Goal: Find specific page/section: Find specific page/section

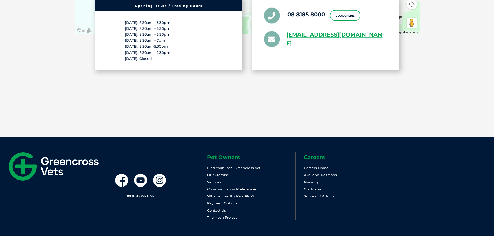
drag, startPoint x: 0, startPoint y: 0, endPoint x: 373, endPoint y: 80, distance: 381.5
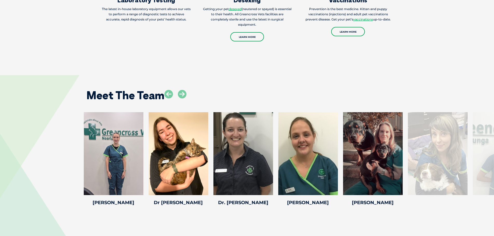
scroll to position [680, 0]
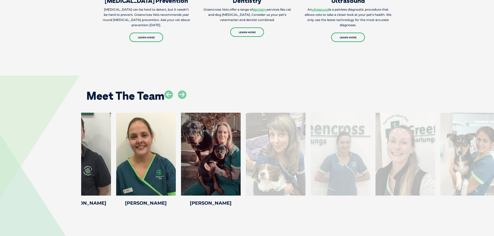
drag, startPoint x: 479, startPoint y: 156, endPoint x: 268, endPoint y: 167, distance: 211.9
click at [311, 167] on div at bounding box center [341, 154] width 60 height 83
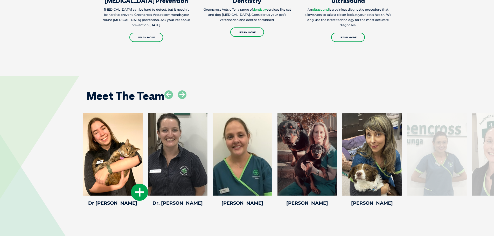
drag, startPoint x: 379, startPoint y: 155, endPoint x: 83, endPoint y: 154, distance: 296.5
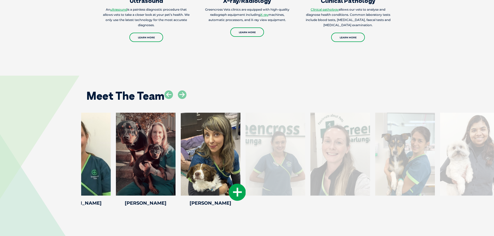
drag, startPoint x: 366, startPoint y: 150, endPoint x: 199, endPoint y: 158, distance: 166.8
click at [199, 158] on div at bounding box center [211, 154] width 60 height 83
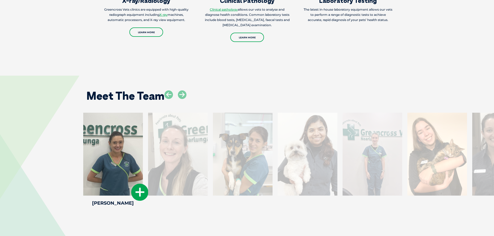
drag, startPoint x: 342, startPoint y: 153, endPoint x: 105, endPoint y: 163, distance: 237.4
click at [105, 163] on div at bounding box center [113, 154] width 60 height 83
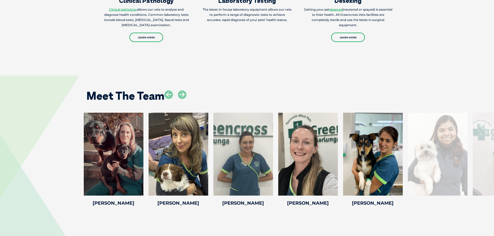
drag, startPoint x: 475, startPoint y: 175, endPoint x: 54, endPoint y: 183, distance: 420.6
click at [54, 183] on div "[PERSON_NAME] [PERSON_NAME] Trainee Veterinary Nurse [PERSON_NAME] joined Green…" at bounding box center [247, 160] width 494 height 95
click at [382, 152] on div at bounding box center [373, 154] width 60 height 83
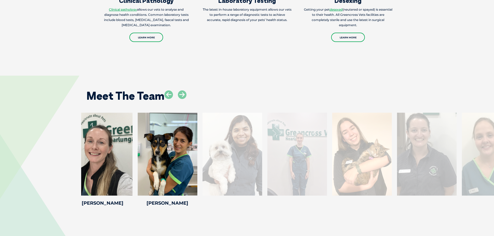
drag, startPoint x: 430, startPoint y: 153, endPoint x: 138, endPoint y: 174, distance: 293.1
click at [203, 174] on div at bounding box center [233, 154] width 60 height 83
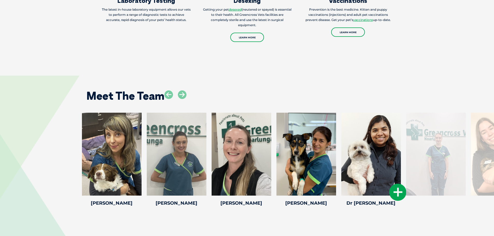
drag, startPoint x: 428, startPoint y: 167, endPoint x: 267, endPoint y: 172, distance: 160.9
click at [406, 172] on div at bounding box center [436, 154] width 60 height 83
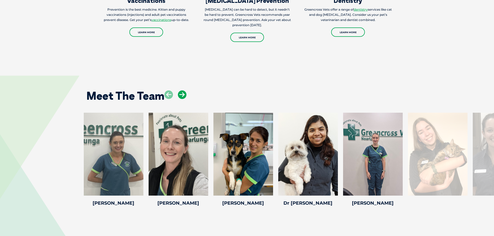
click at [181, 91] on icon at bounding box center [182, 95] width 9 height 9
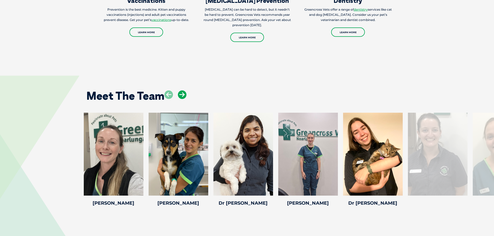
click at [181, 91] on icon at bounding box center [182, 95] width 9 height 9
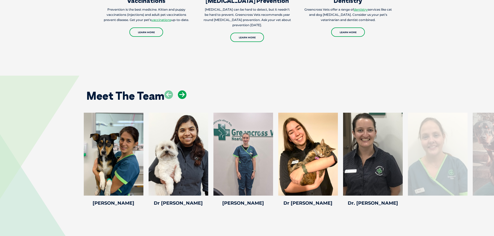
click at [181, 91] on icon at bounding box center [182, 95] width 9 height 9
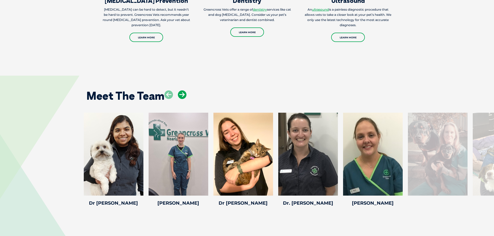
click at [181, 91] on icon at bounding box center [182, 95] width 9 height 9
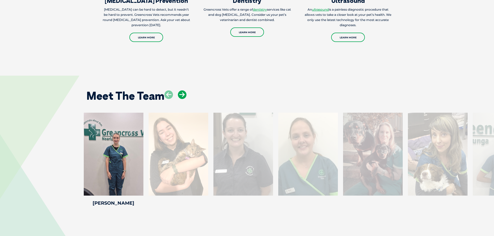
click at [181, 91] on icon at bounding box center [182, 95] width 9 height 9
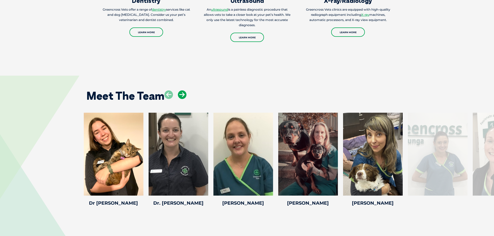
click at [181, 91] on icon at bounding box center [182, 95] width 9 height 9
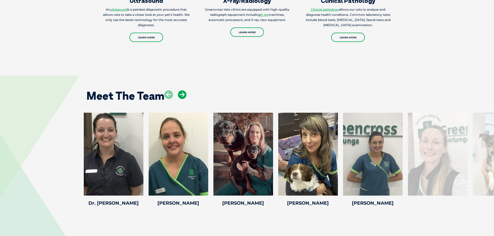
click at [181, 91] on icon at bounding box center [182, 95] width 9 height 9
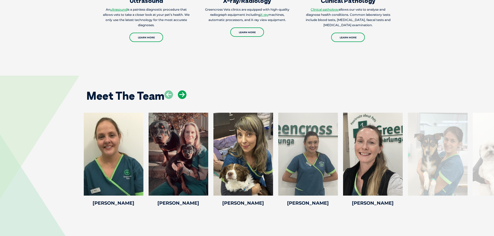
click at [181, 91] on icon at bounding box center [182, 95] width 9 height 9
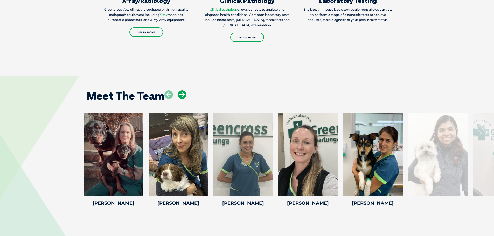
click at [181, 91] on icon at bounding box center [182, 95] width 9 height 9
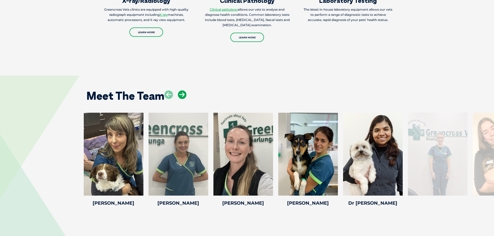
click at [181, 91] on icon at bounding box center [182, 95] width 9 height 9
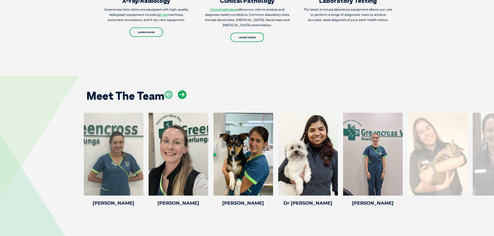
click at [181, 91] on icon at bounding box center [182, 95] width 9 height 9
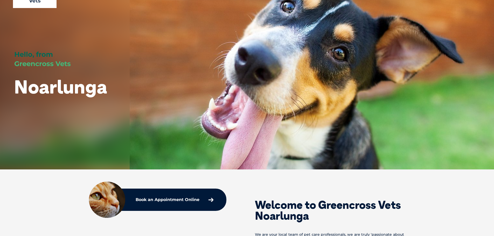
scroll to position [32, 0]
